Goal: Complete application form

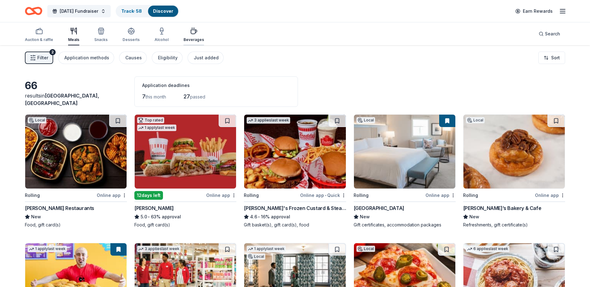
click at [189, 36] on div "Beverages" at bounding box center [193, 34] width 21 height 15
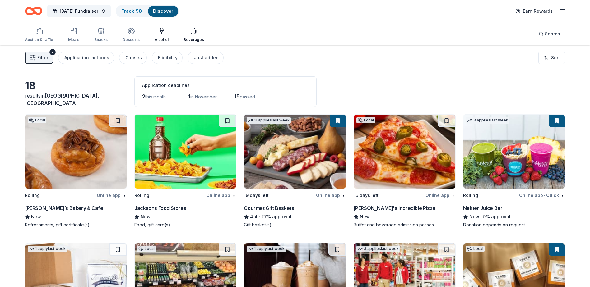
click at [162, 38] on div "Alcohol" at bounding box center [161, 39] width 14 height 5
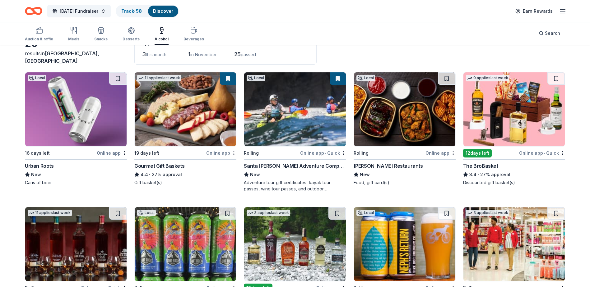
scroll to position [31, 0]
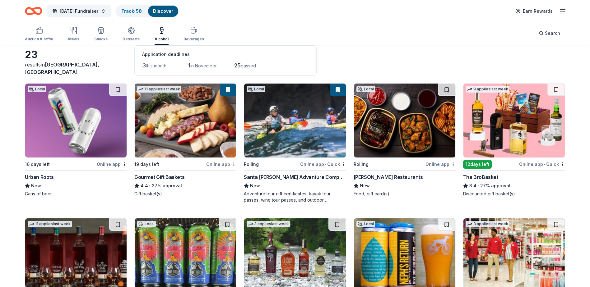
click at [87, 129] on img at bounding box center [75, 121] width 101 height 74
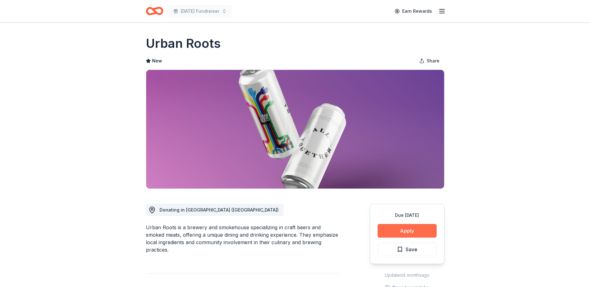
click at [419, 232] on button "Apply" at bounding box center [406, 231] width 59 height 14
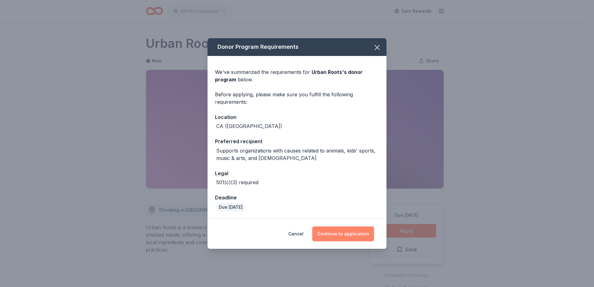
click at [339, 232] on button "Continue to application" at bounding box center [343, 234] width 62 height 15
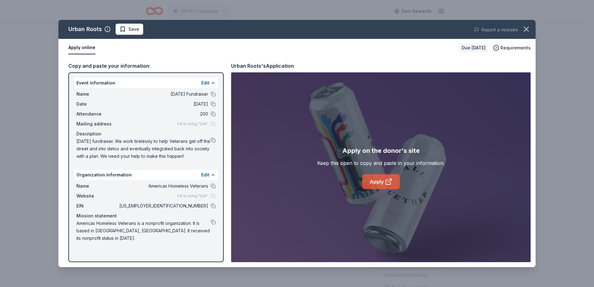
click at [380, 184] on link "Apply" at bounding box center [381, 181] width 38 height 15
